Goal: Information Seeking & Learning: Learn about a topic

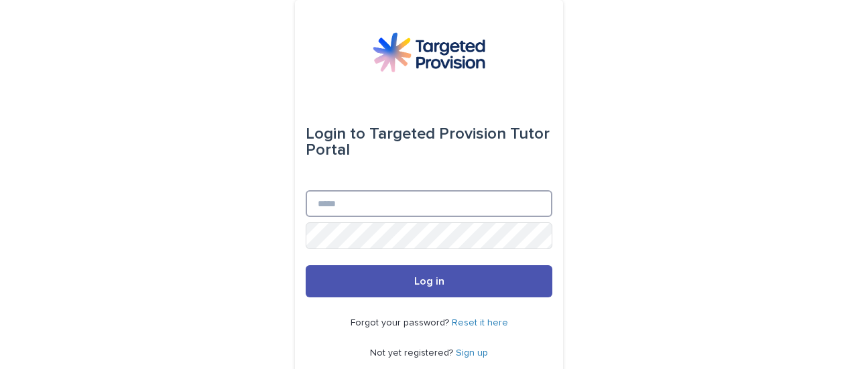
type input "**********"
click at [444, 276] on button "Log in" at bounding box center [429, 282] width 247 height 32
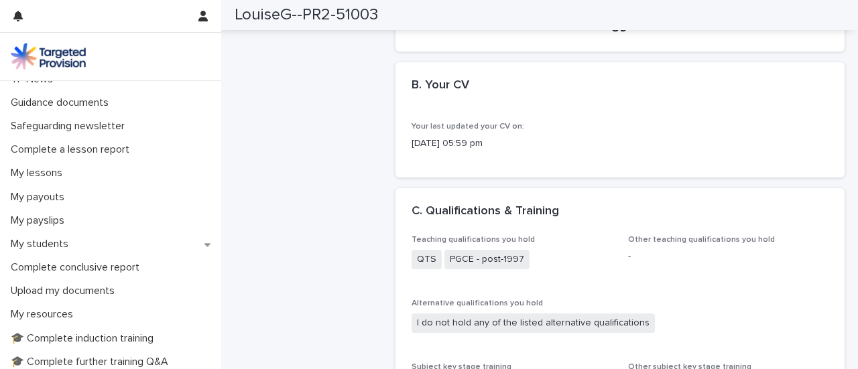
scroll to position [127, 0]
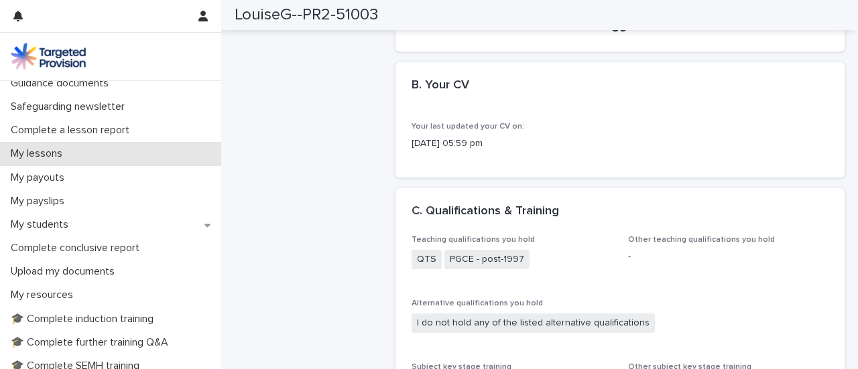
click at [34, 152] on p "My lessons" at bounding box center [39, 154] width 68 height 13
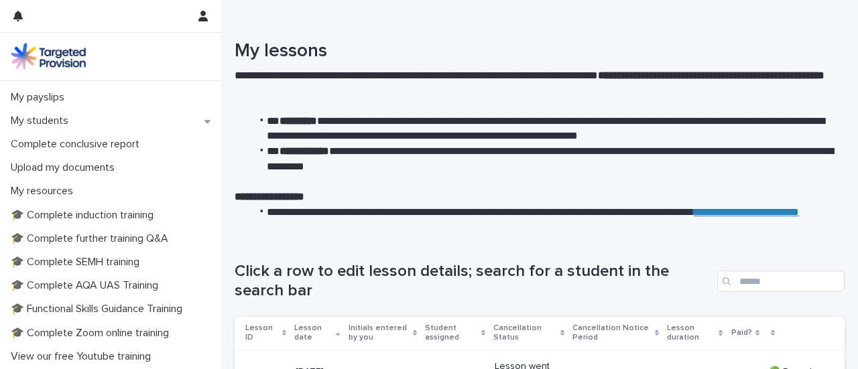
scroll to position [235, 0]
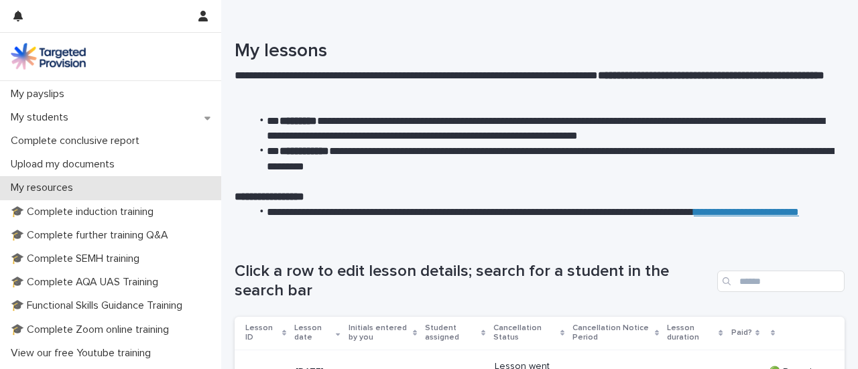
click at [62, 191] on p "My resources" at bounding box center [44, 188] width 78 height 13
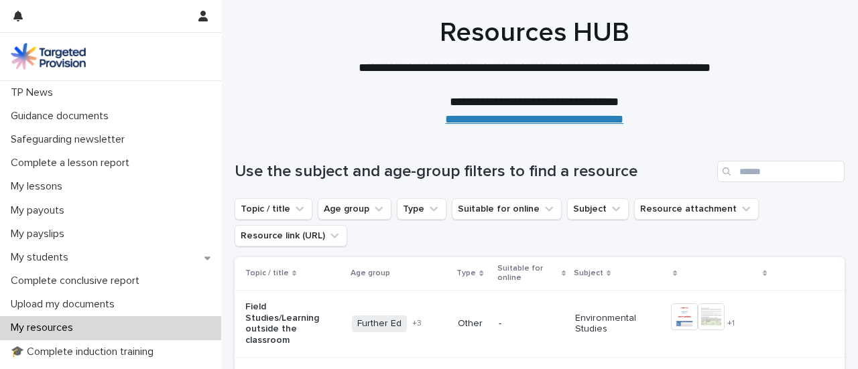
scroll to position [95, 0]
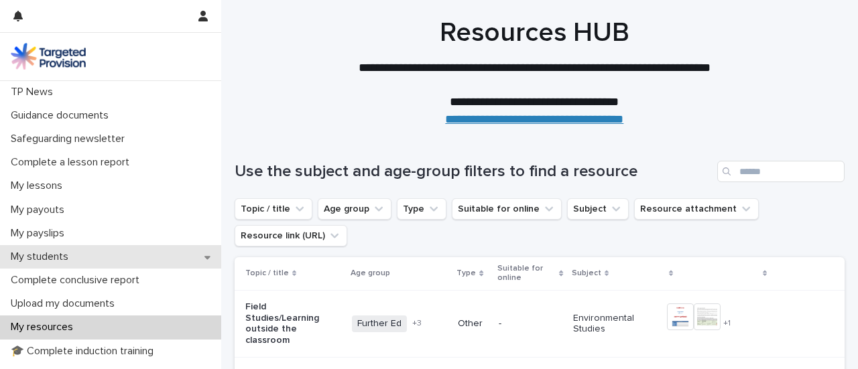
click at [97, 257] on div "My students" at bounding box center [110, 256] width 221 height 23
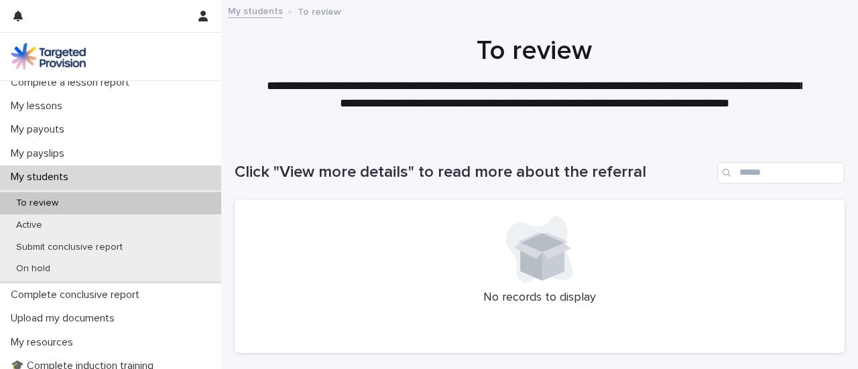
scroll to position [198, 0]
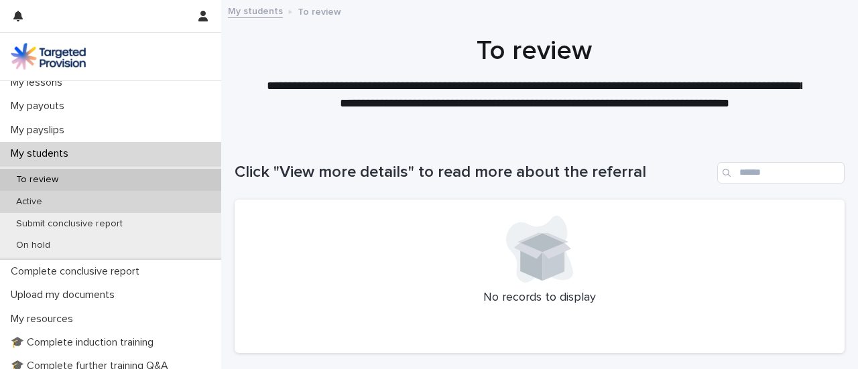
click at [143, 199] on div "Active" at bounding box center [110, 202] width 221 height 22
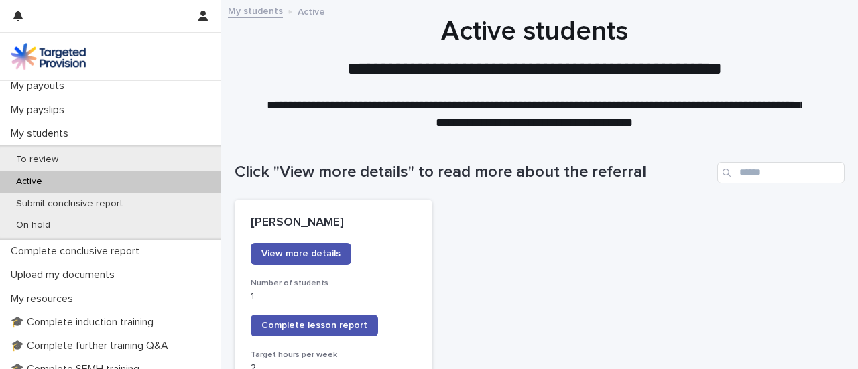
scroll to position [220, 0]
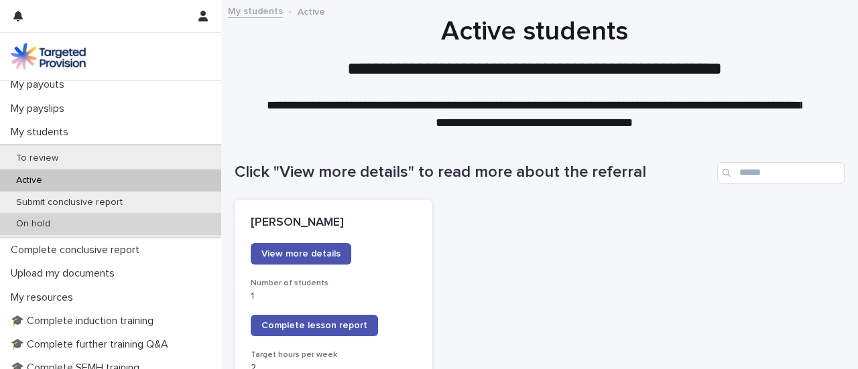
click at [169, 230] on div "On hold" at bounding box center [110, 224] width 221 height 22
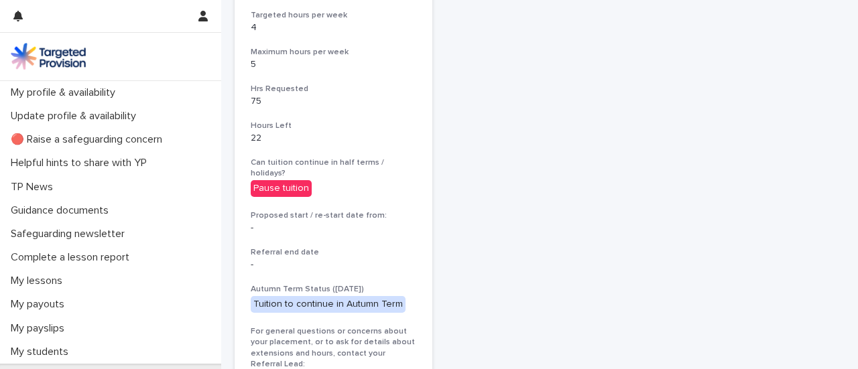
scroll to position [483, 0]
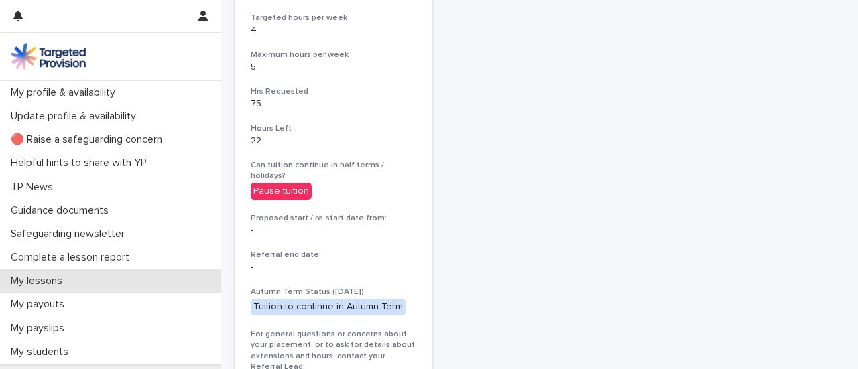
click at [56, 284] on p "My lessons" at bounding box center [39, 281] width 68 height 13
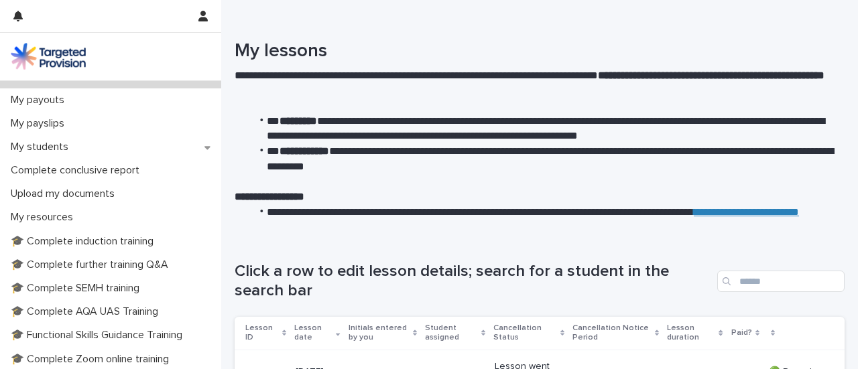
scroll to position [228, 0]
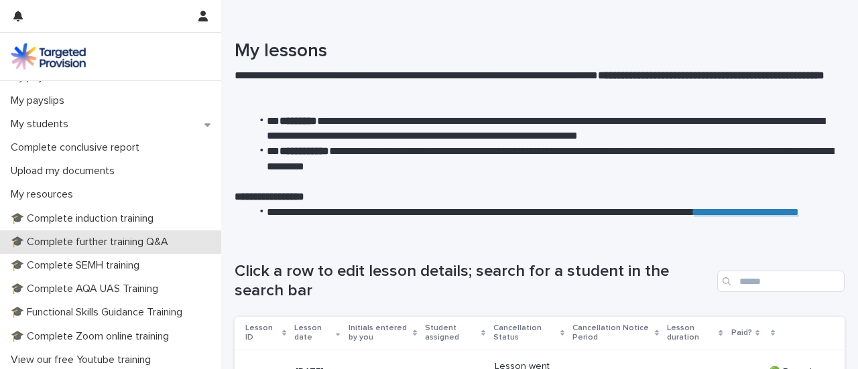
click at [198, 253] on div "🎓 Complete further training Q&A" at bounding box center [110, 242] width 221 height 23
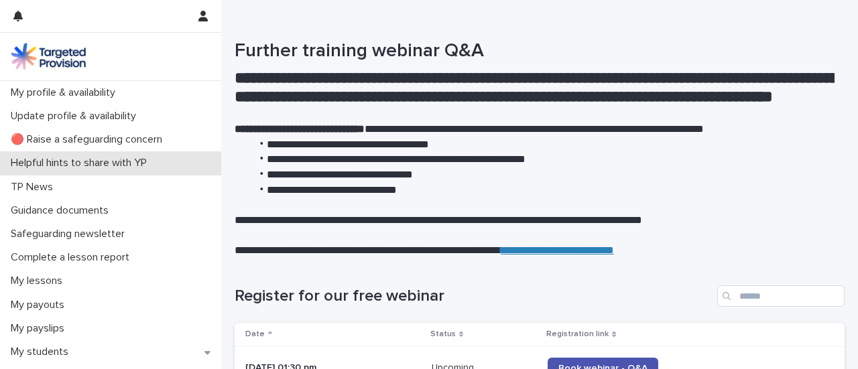
click at [213, 167] on div "Helpful hints to share with YP" at bounding box center [110, 163] width 221 height 23
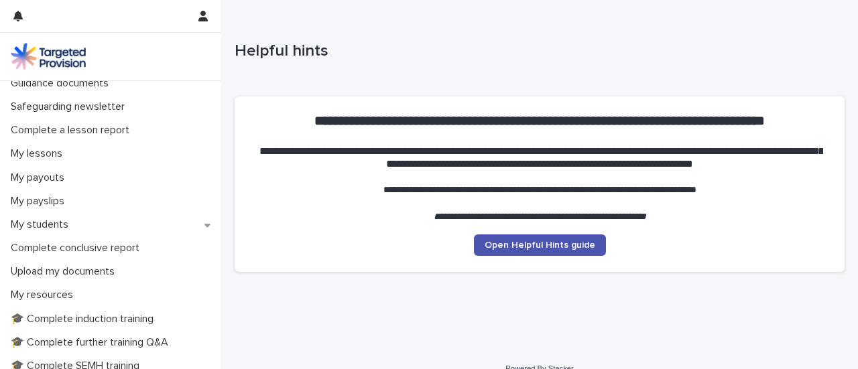
scroll to position [131, 0]
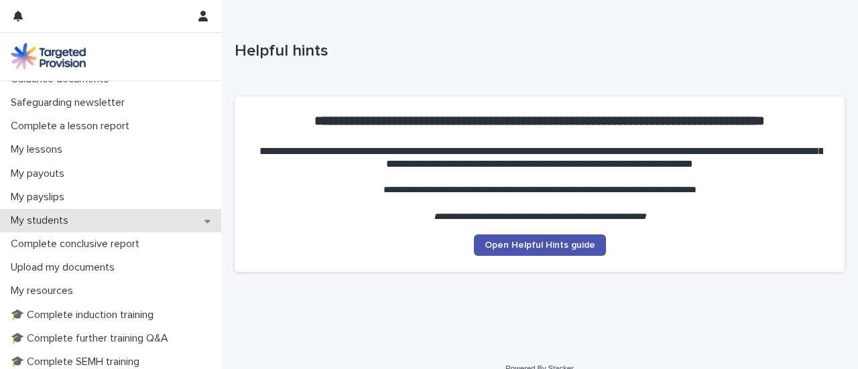
click at [188, 212] on div "My students" at bounding box center [110, 220] width 221 height 23
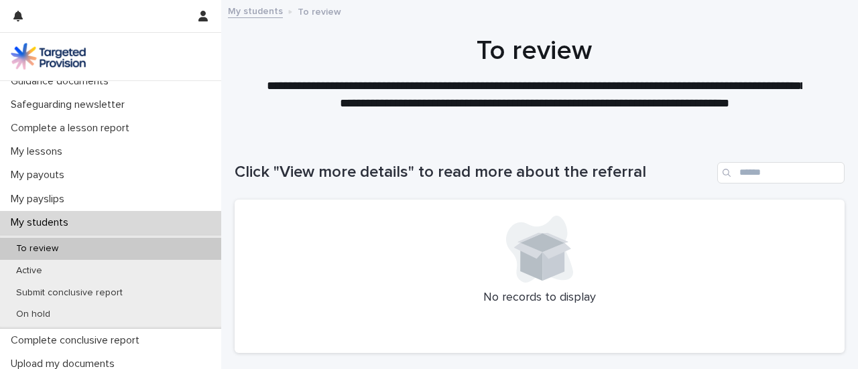
scroll to position [145, 0]
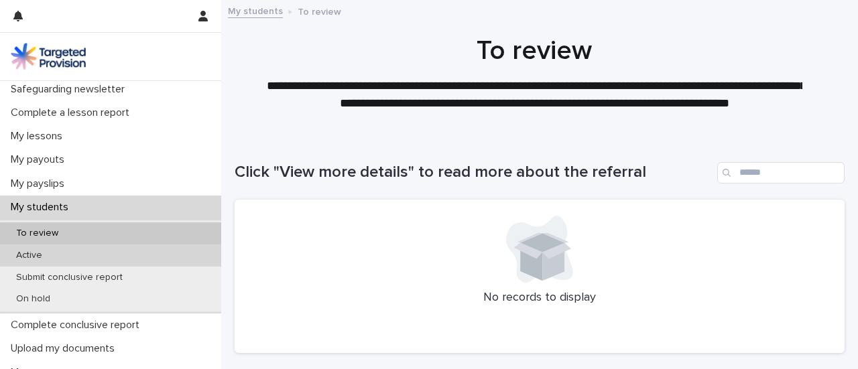
click at [143, 247] on div "Active" at bounding box center [110, 256] width 221 height 22
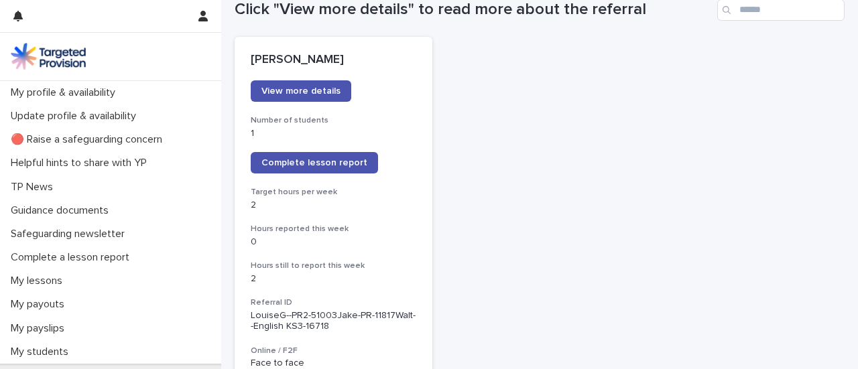
scroll to position [162, 0]
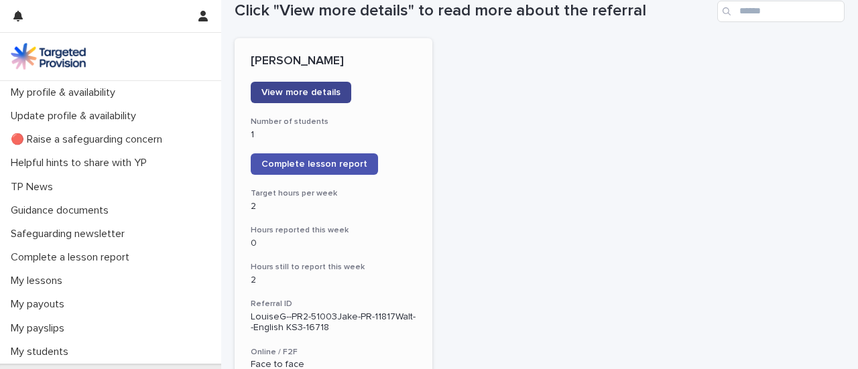
click at [333, 99] on link "View more details" at bounding box center [301, 92] width 101 height 21
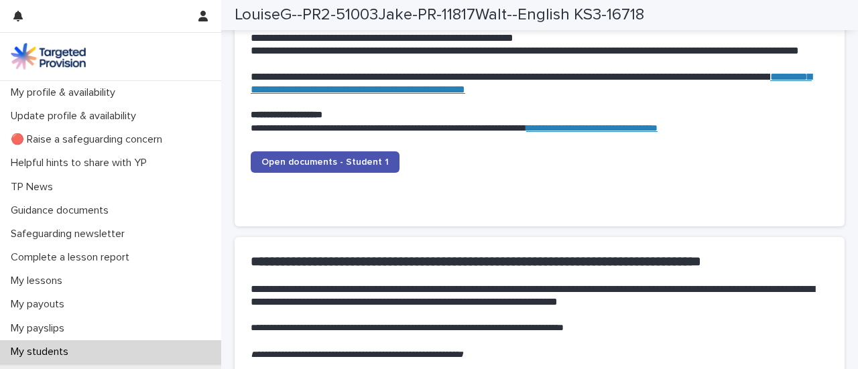
scroll to position [1474, 0]
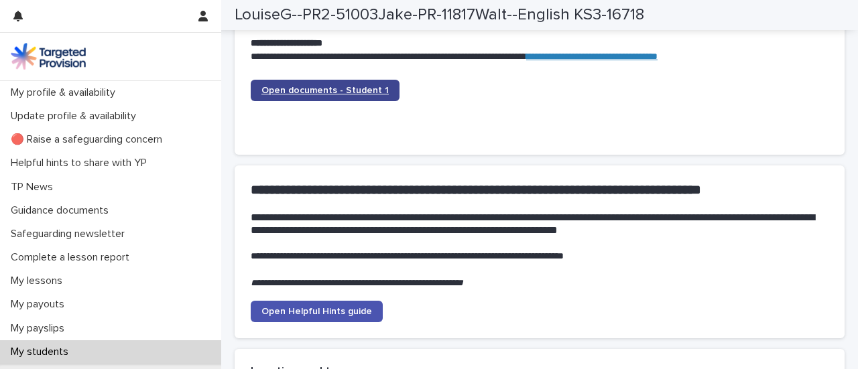
click at [350, 96] on link "Open documents - Student 1" at bounding box center [325, 90] width 149 height 21
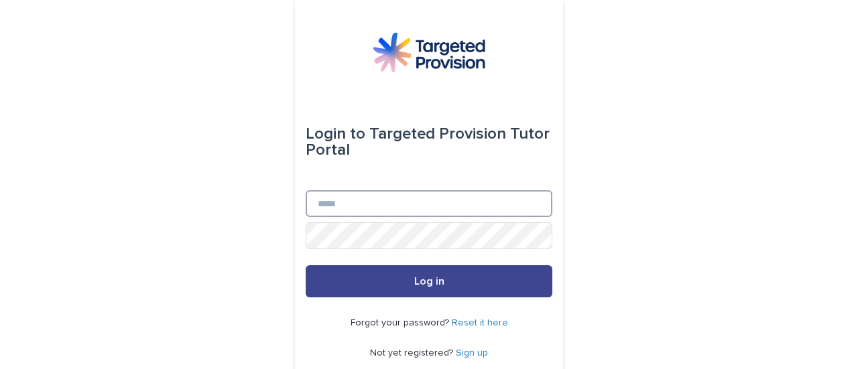
type input "**********"
click at [382, 282] on button "Log in" at bounding box center [429, 282] width 247 height 32
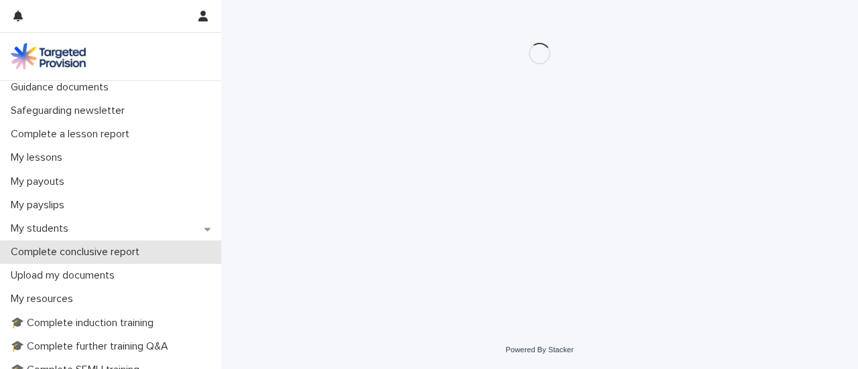
scroll to position [150, 0]
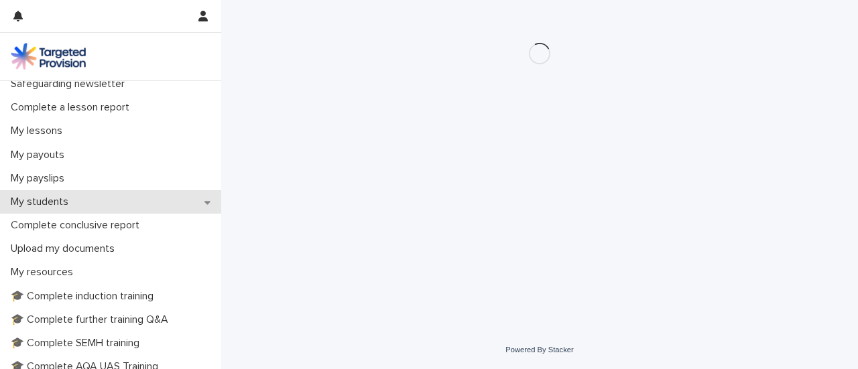
click at [73, 199] on p "My students" at bounding box center [42, 202] width 74 height 13
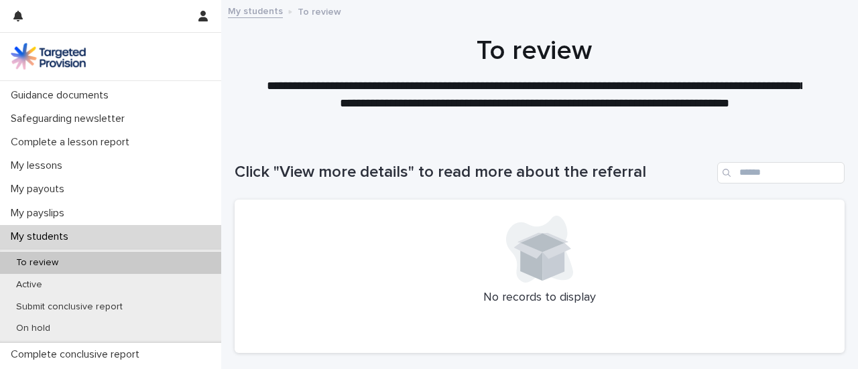
scroll to position [127, 0]
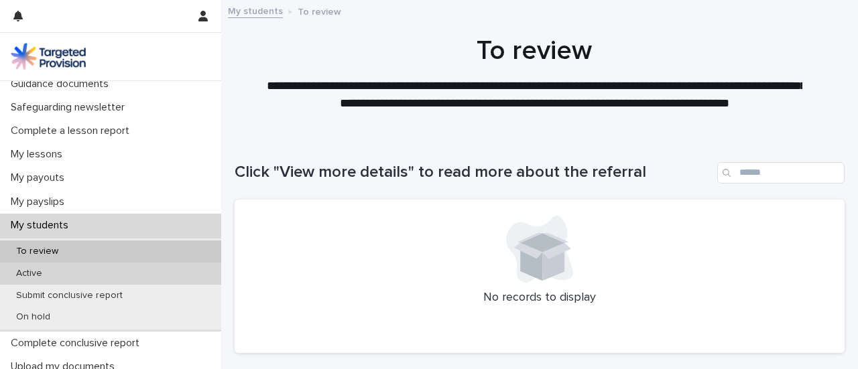
click at [52, 280] on div "Active" at bounding box center [110, 274] width 221 height 22
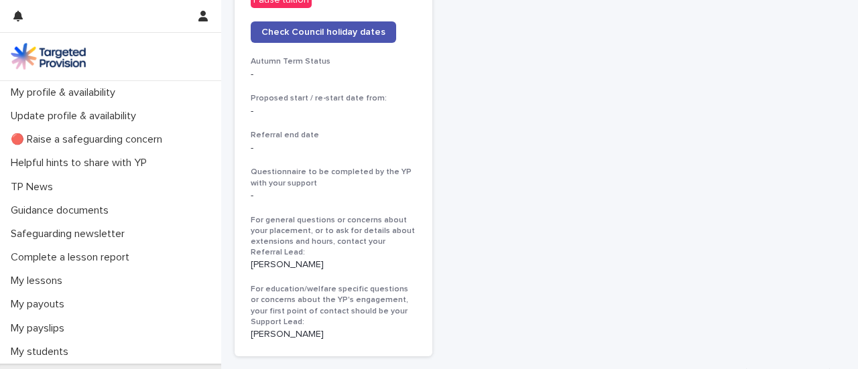
scroll to position [777, 0]
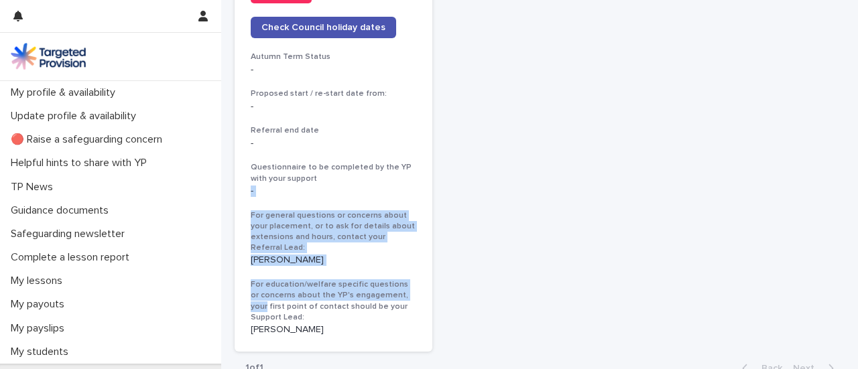
drag, startPoint x: 834, startPoint y: 285, endPoint x: 844, endPoint y: 167, distance: 118.4
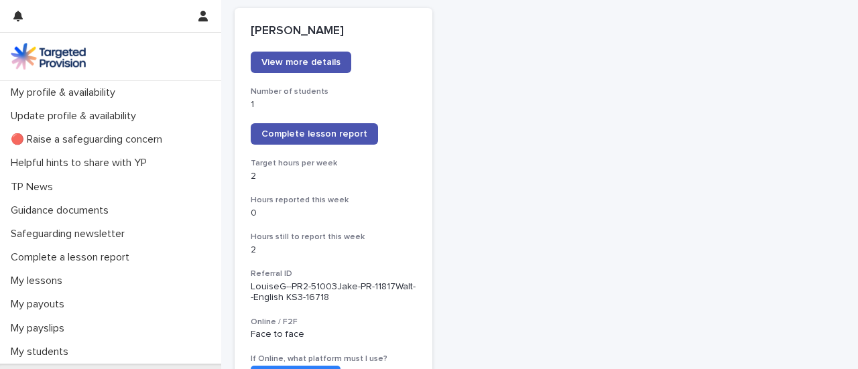
scroll to position [190, 0]
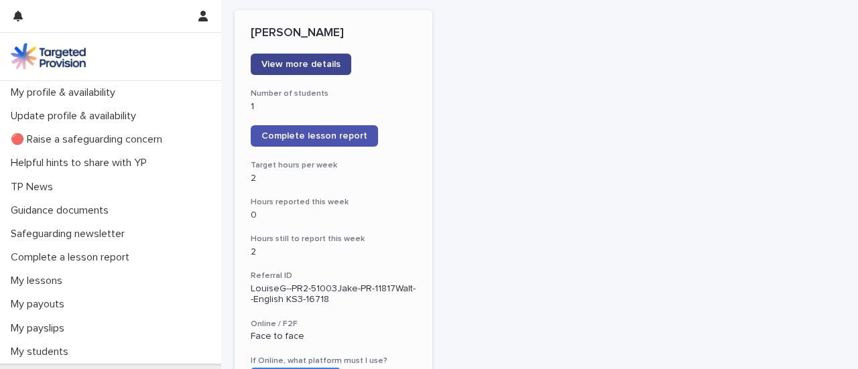
click at [317, 68] on span "View more details" at bounding box center [301, 64] width 79 height 9
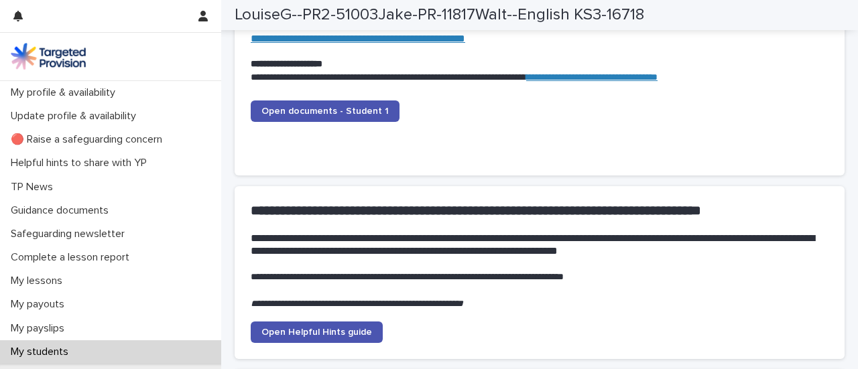
scroll to position [1458, 0]
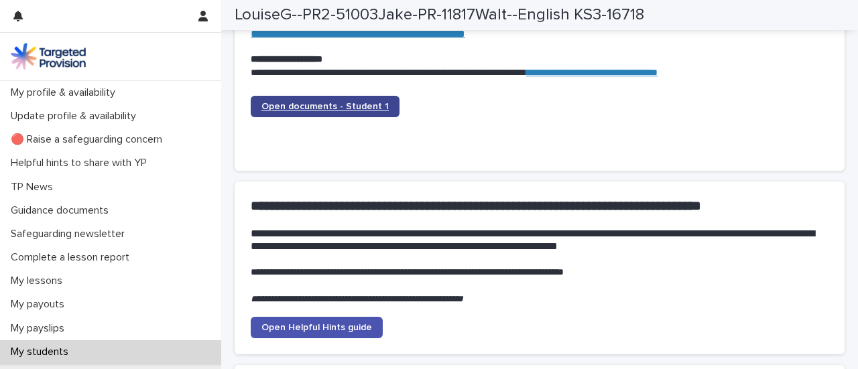
click at [342, 111] on span "Open documents - Student 1" at bounding box center [325, 106] width 127 height 9
